Goal: Information Seeking & Learning: Learn about a topic

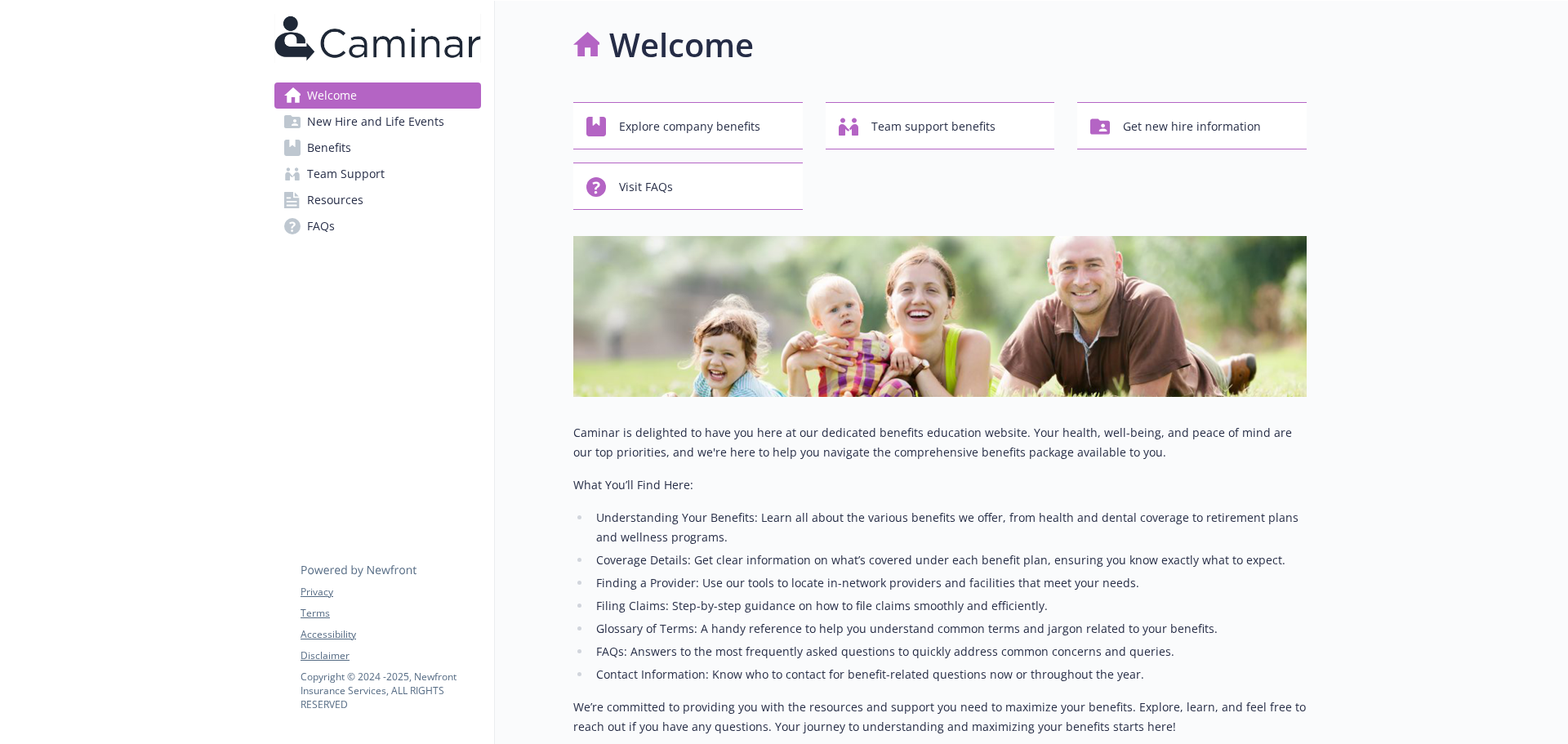
click at [382, 134] on span "New Hire and Life Events" at bounding box center [375, 121] width 137 height 26
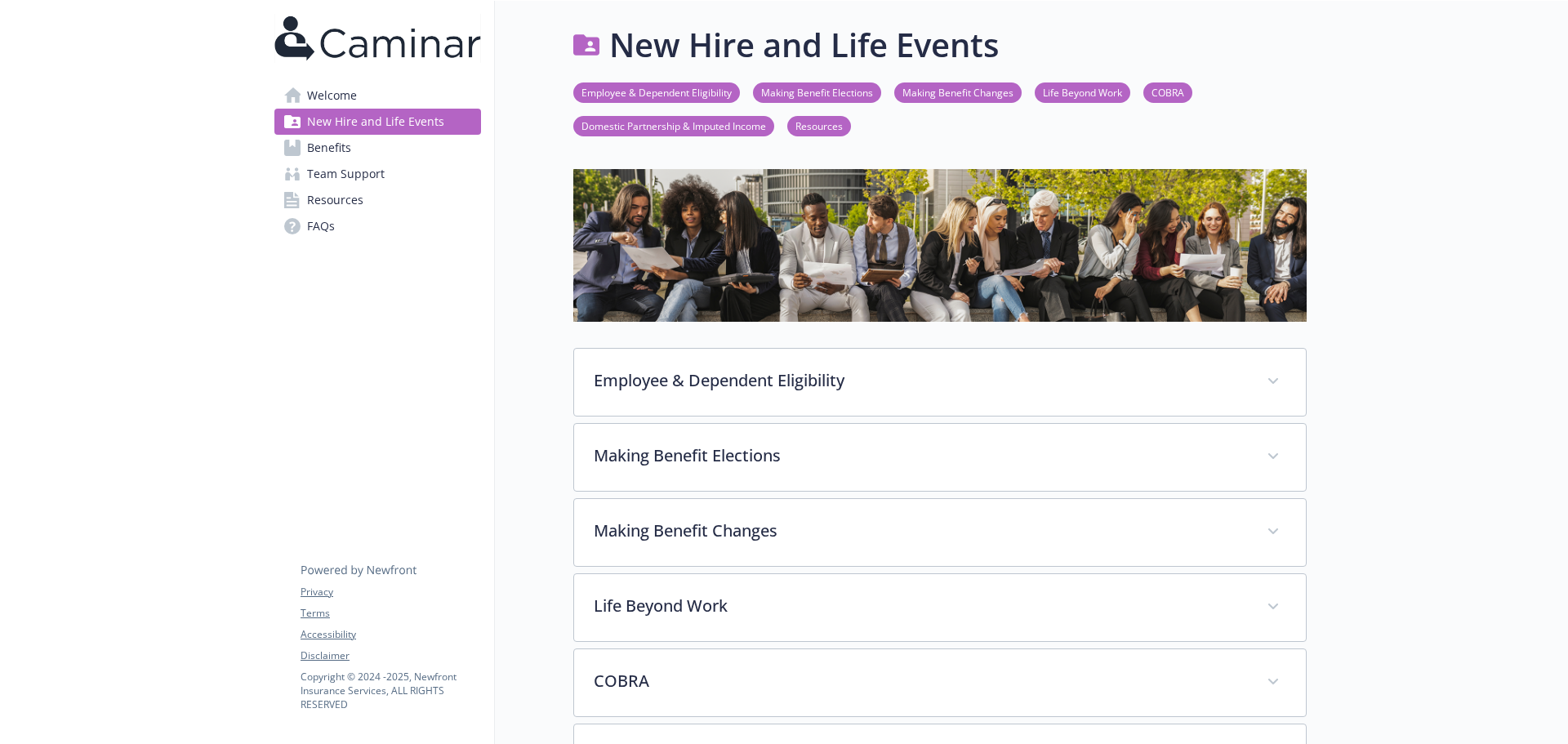
click at [376, 150] on link "Benefits" at bounding box center [377, 147] width 206 height 26
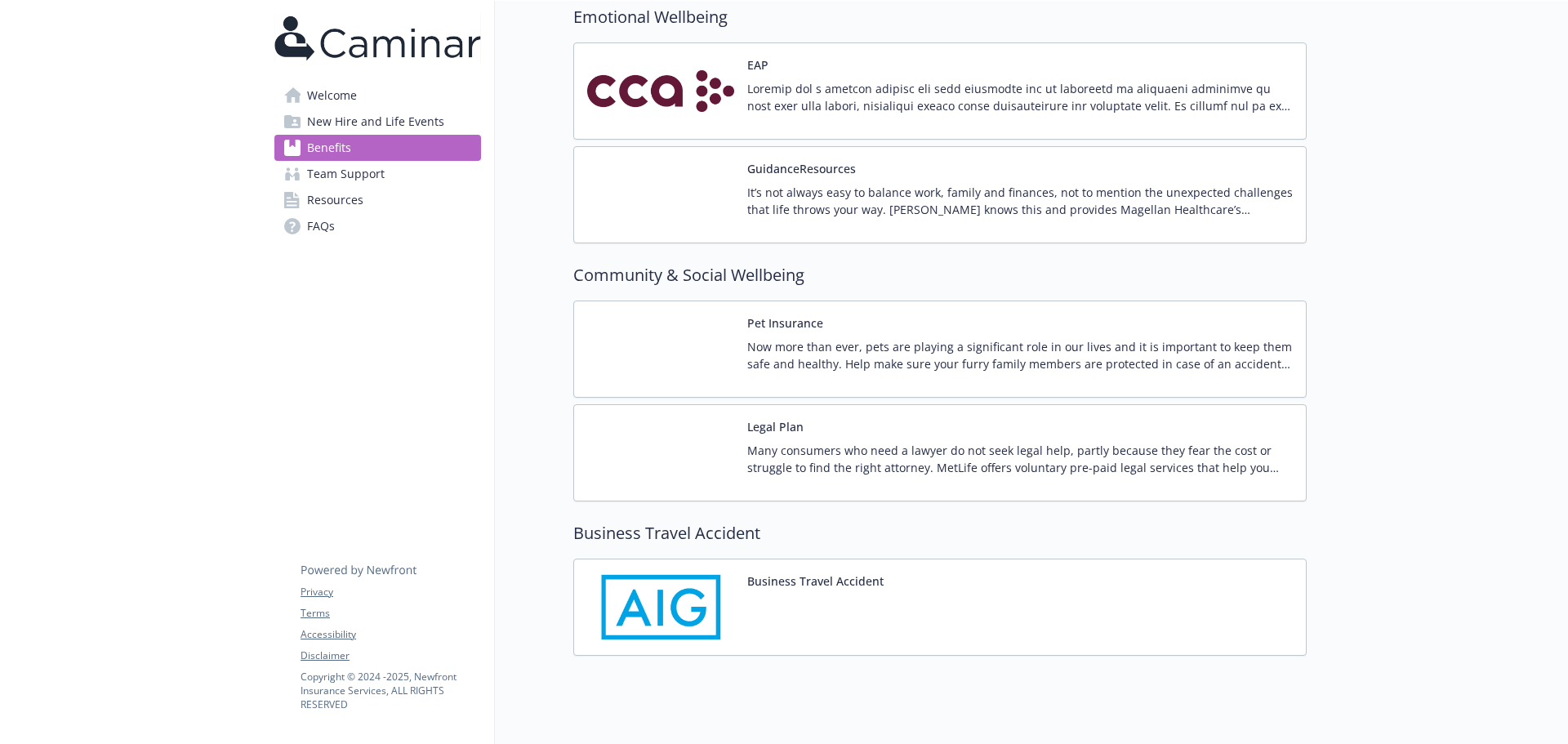
scroll to position [2696, 0]
